Goal: Information Seeking & Learning: Find specific fact

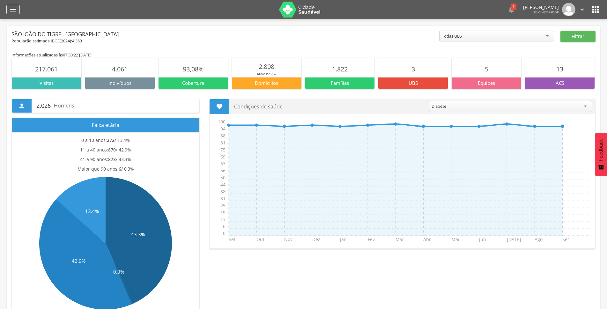
click at [12, 11] on icon "" at bounding box center [13, 10] width 8 height 8
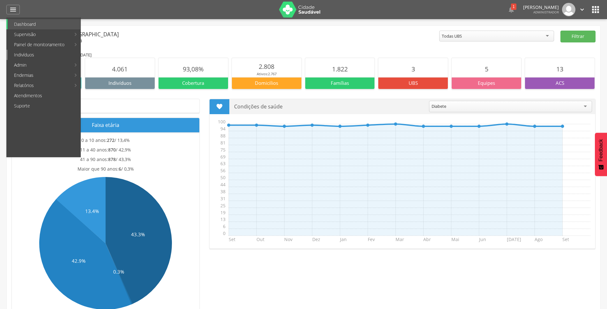
click at [30, 55] on link "Indivíduos" at bounding box center [44, 55] width 73 height 10
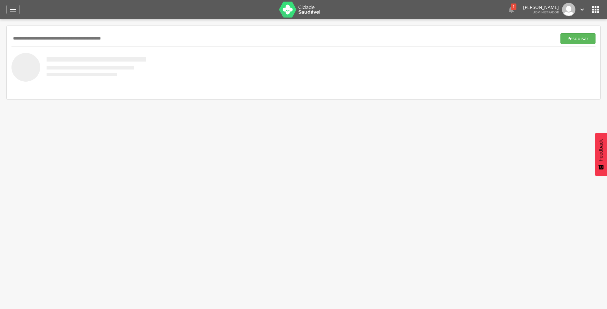
click at [58, 37] on input "text" at bounding box center [282, 38] width 542 height 11
click at [15, 9] on icon "" at bounding box center [13, 10] width 8 height 8
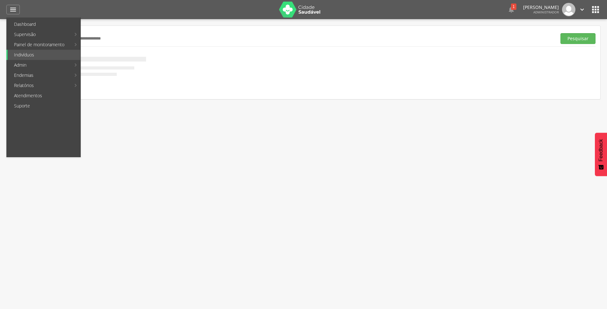
click at [188, 38] on input "text" at bounding box center [282, 38] width 542 height 11
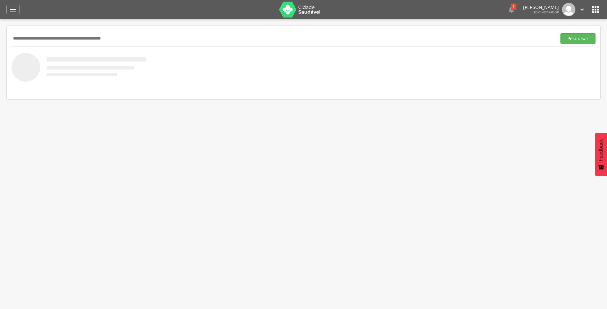
click at [188, 38] on input "text" at bounding box center [282, 38] width 542 height 11
click at [73, 36] on input "text" at bounding box center [282, 38] width 542 height 11
type input "********"
click at [560, 33] on button "Pesquisar" at bounding box center [577, 38] width 35 height 11
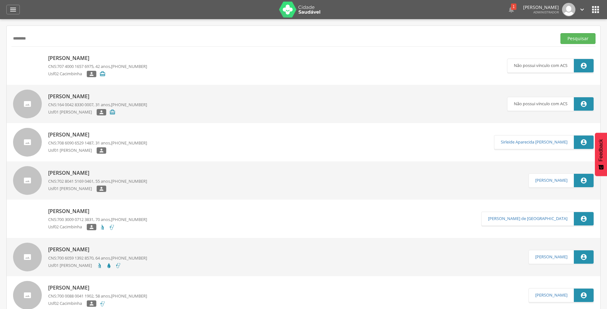
click at [93, 136] on p "[PERSON_NAME]" at bounding box center [97, 134] width 99 height 7
type input "**********"
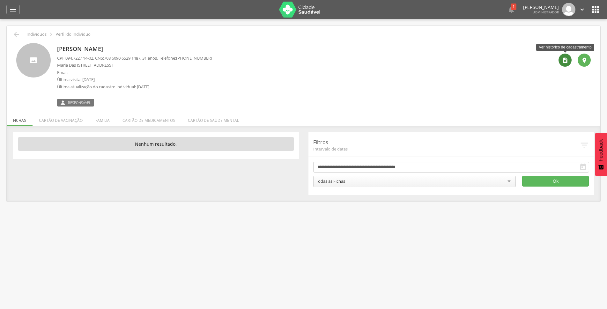
click at [563, 63] on icon "" at bounding box center [565, 60] width 6 height 6
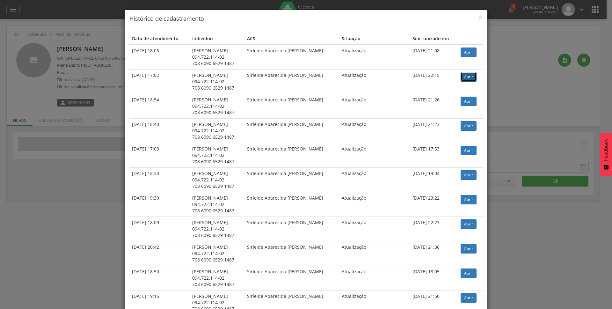
click at [467, 79] on link "Abrir" at bounding box center [469, 77] width 16 height 10
click at [479, 18] on span "×" at bounding box center [481, 17] width 4 height 9
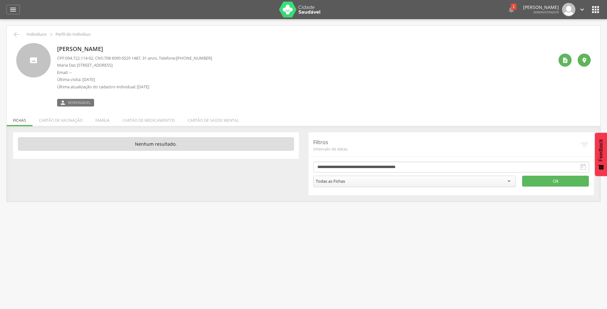
drag, startPoint x: 56, startPoint y: 48, endPoint x: 165, endPoint y: 67, distance: 110.1
click at [165, 67] on div "[PERSON_NAME] CPF: 094.722.114-02 , CNS: [PHONE_NUMBER] , 31 anos, Telefone: [P…" at bounding box center [303, 74] width 574 height 63
copy div "[PERSON_NAME] CPF: 094.722.114-02 , CNS: [PHONE_NUMBER] , 31 anos, Telefone: [P…"
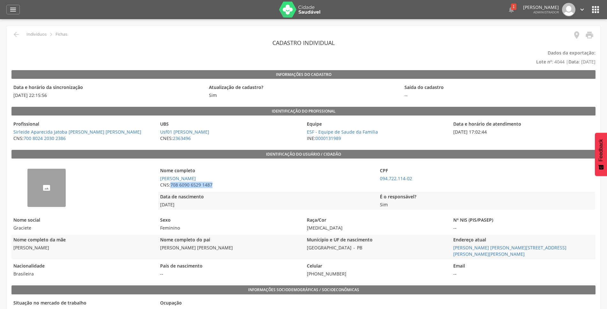
drag, startPoint x: 215, startPoint y: 186, endPoint x: 171, endPoint y: 187, distance: 44.3
click at [171, 187] on span "CNS: 708 6090 6529 1487" at bounding box center [266, 185] width 217 height 6
copy link "708 6090 6529 1487"
click at [13, 34] on icon "" at bounding box center [16, 35] width 8 height 8
click at [18, 34] on icon "" at bounding box center [16, 35] width 8 height 8
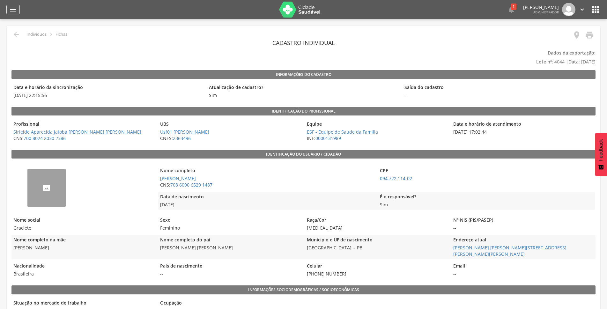
click at [11, 14] on div "" at bounding box center [12, 10] width 13 height 10
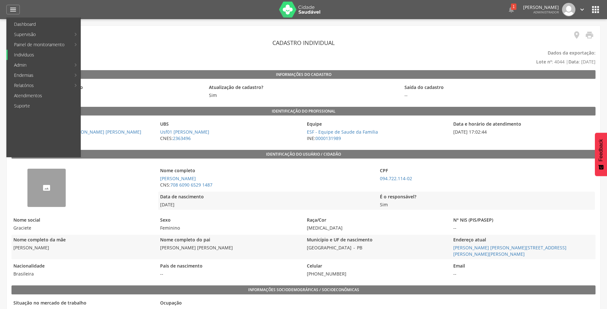
click at [26, 55] on link "Indivíduos" at bounding box center [44, 55] width 73 height 10
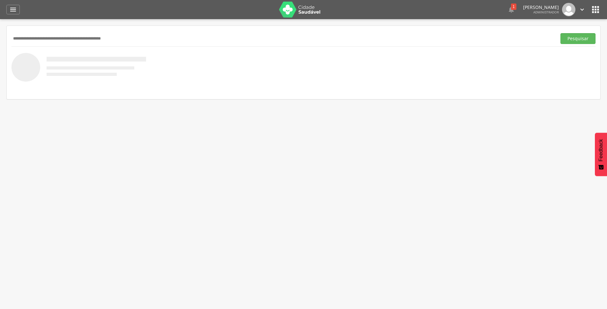
click at [68, 39] on input "text" at bounding box center [282, 38] width 542 height 11
click at [567, 33] on button "Pesquisar" at bounding box center [577, 38] width 35 height 11
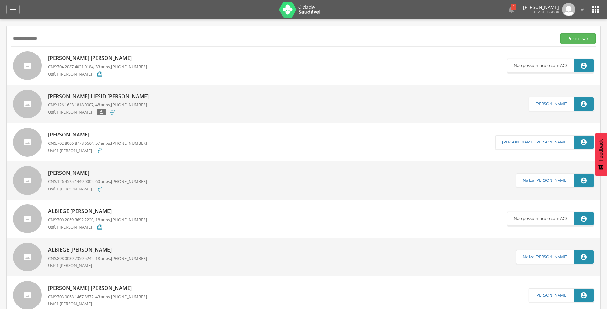
click at [26, 39] on input "**********" at bounding box center [282, 38] width 542 height 11
click at [560, 33] on button "Pesquisar" at bounding box center [577, 38] width 35 height 11
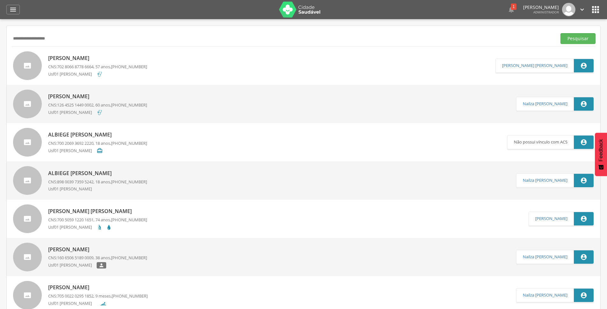
drag, startPoint x: 66, startPoint y: 48, endPoint x: 10, endPoint y: 58, distance: 56.5
type input "**********"
click at [560, 33] on button "Pesquisar" at bounding box center [577, 38] width 35 height 11
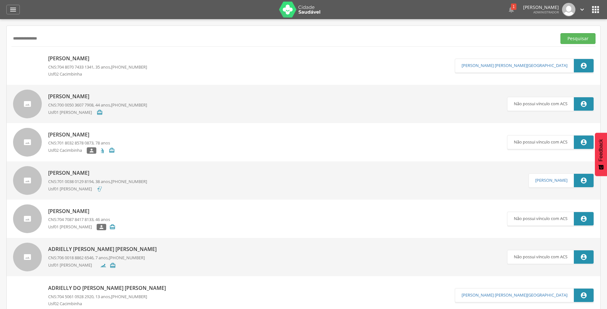
drag, startPoint x: 66, startPoint y: 40, endPoint x: 0, endPoint y: 55, distance: 67.9
click at [0, 55] on div " Supervisão  Distritos  Ubs adicionar ubs  Coordenador: - São João do Tigre…" at bounding box center [303, 173] width 607 height 309
